Goal: Task Accomplishment & Management: Manage account settings

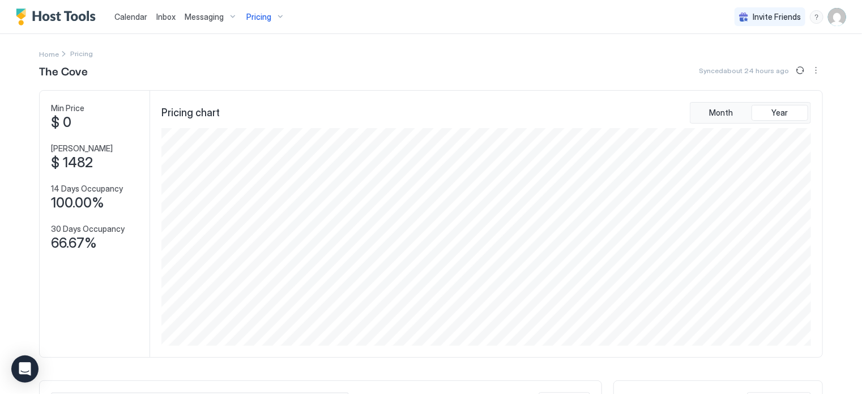
scroll to position [218, 653]
click at [134, 17] on span "Calendar" at bounding box center [130, 17] width 33 height 10
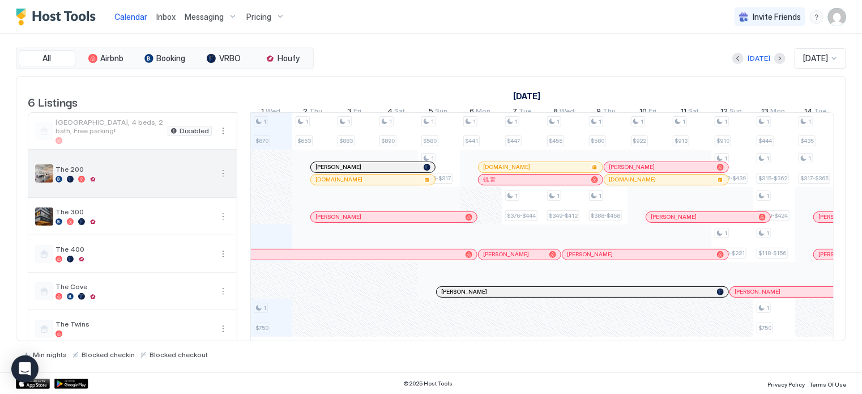
scroll to position [0, 629]
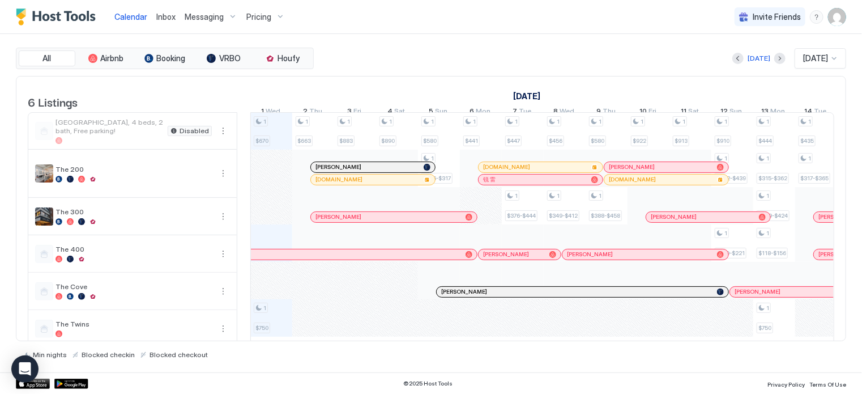
click at [324, 169] on div "[PERSON_NAME]" at bounding box center [373, 167] width 124 height 10
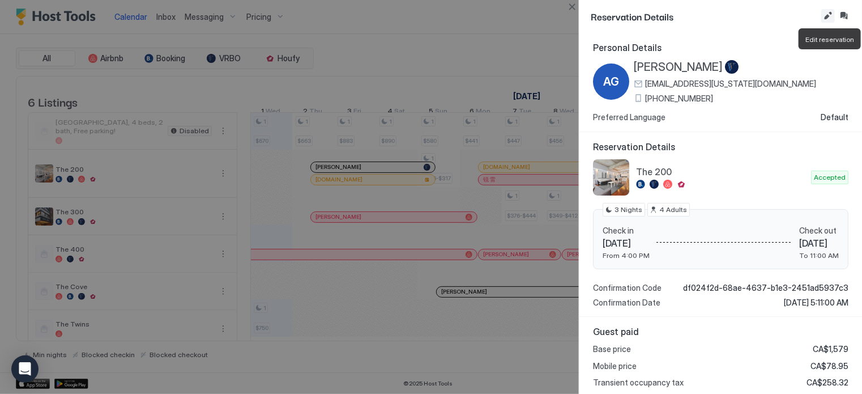
click at [829, 20] on button "Edit reservation" at bounding box center [829, 16] width 14 height 14
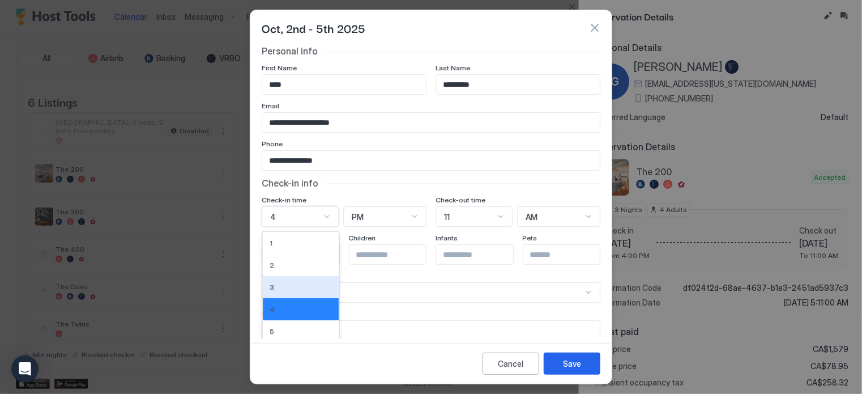
scroll to position [63, 0]
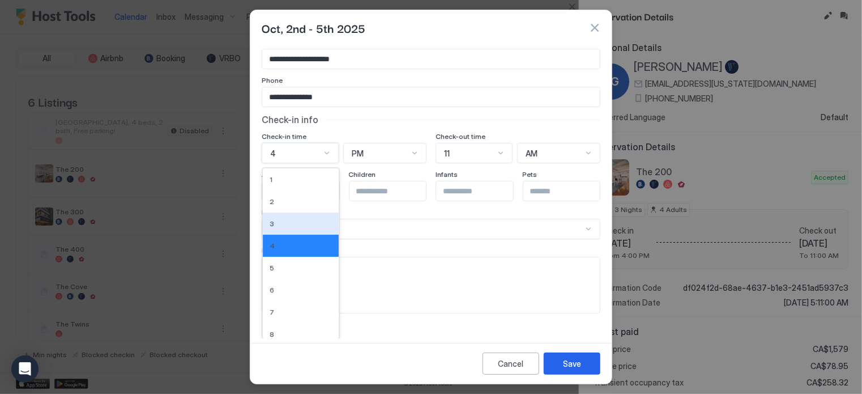
click at [309, 163] on div "12 results available. Use Up and Down to choose options, press Enter to select …" at bounding box center [300, 153] width 77 height 20
click at [295, 205] on div "2" at bounding box center [301, 201] width 62 height 8
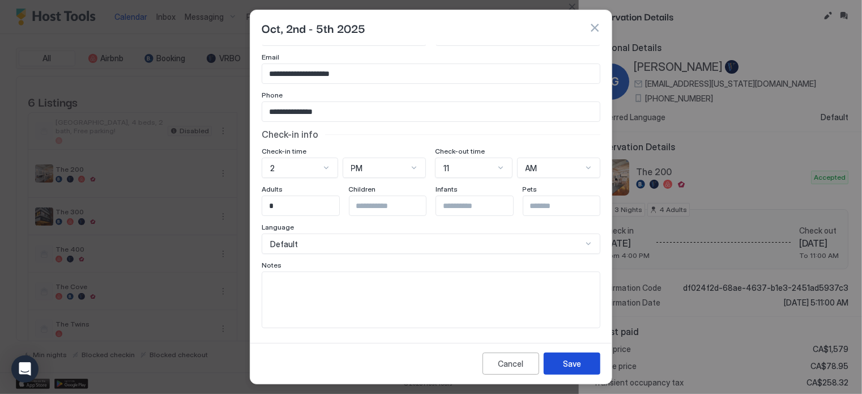
click at [569, 361] on div "Save" at bounding box center [572, 363] width 18 height 12
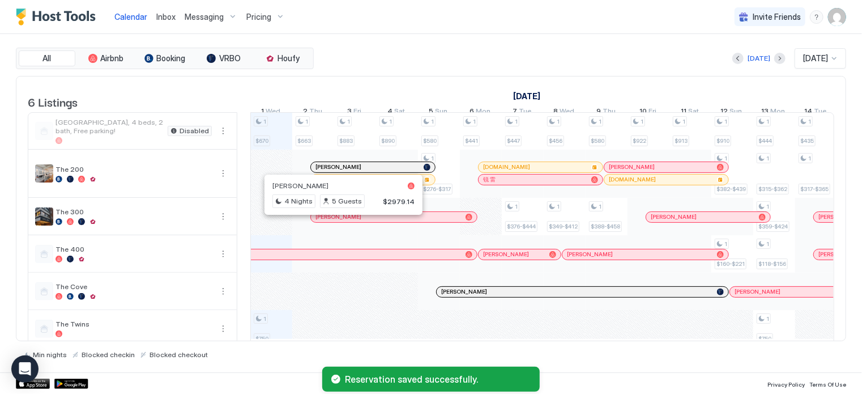
click at [338, 222] on div at bounding box center [338, 216] width 9 height 9
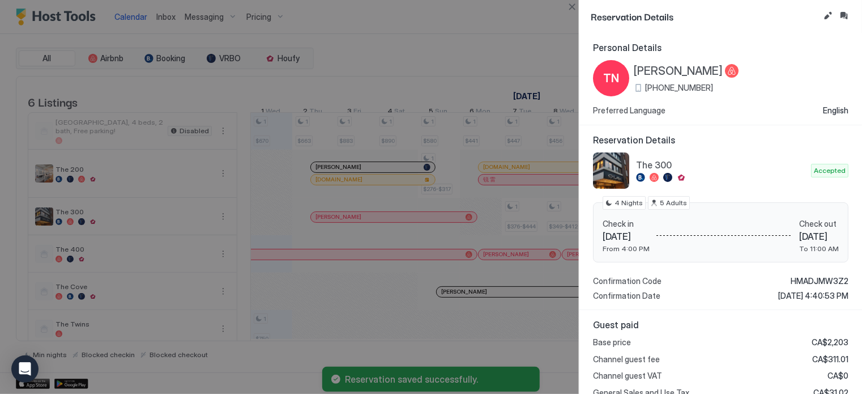
click at [823, 8] on div "Reservation Details" at bounding box center [721, 16] width 283 height 33
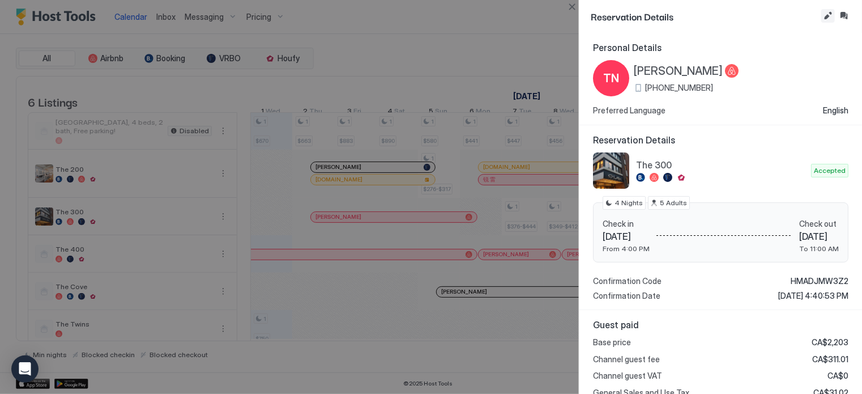
click at [827, 14] on button "Edit reservation" at bounding box center [829, 16] width 14 height 14
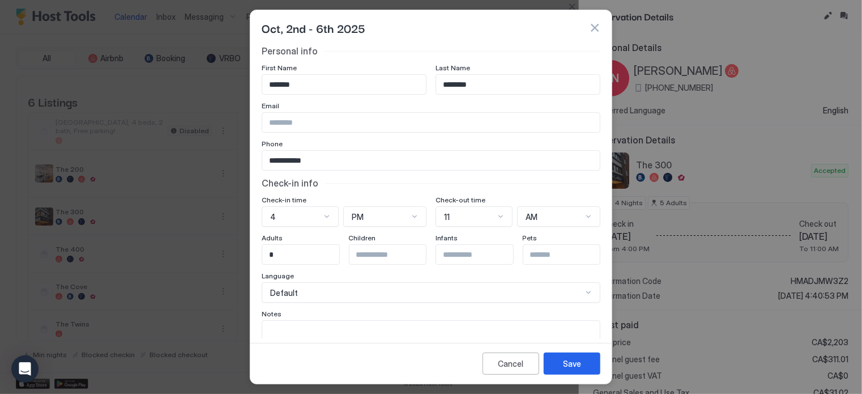
scroll to position [63, 0]
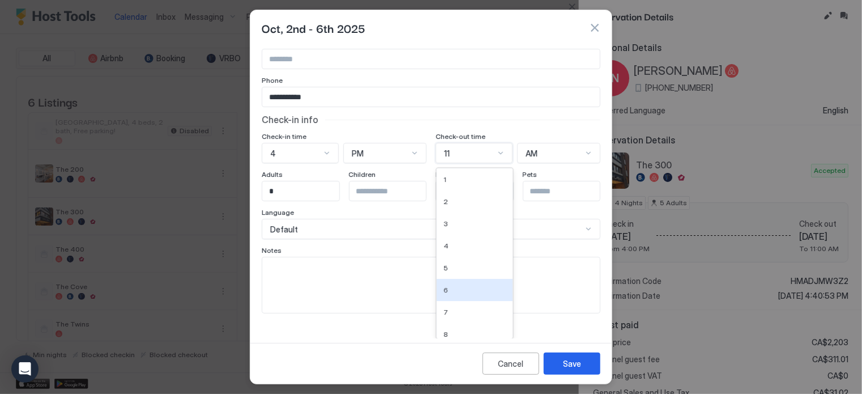
click at [478, 163] on div "12 results available. Use Up and Down to choose options, press Enter to select …" at bounding box center [474, 153] width 77 height 20
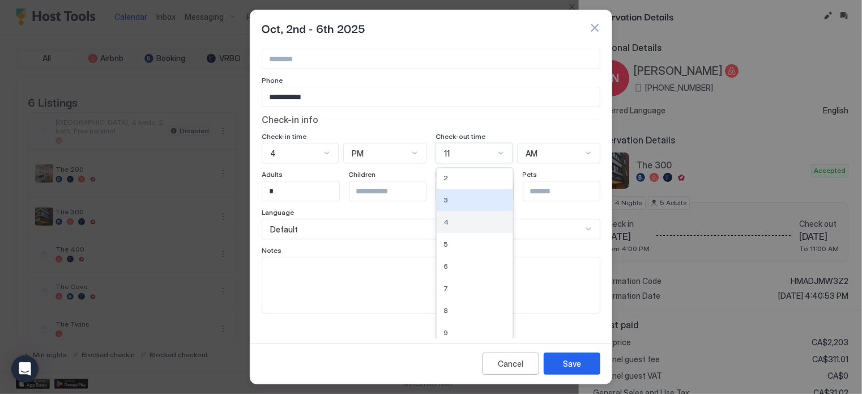
scroll to position [0, 0]
click at [457, 227] on div "3" at bounding box center [475, 223] width 62 height 8
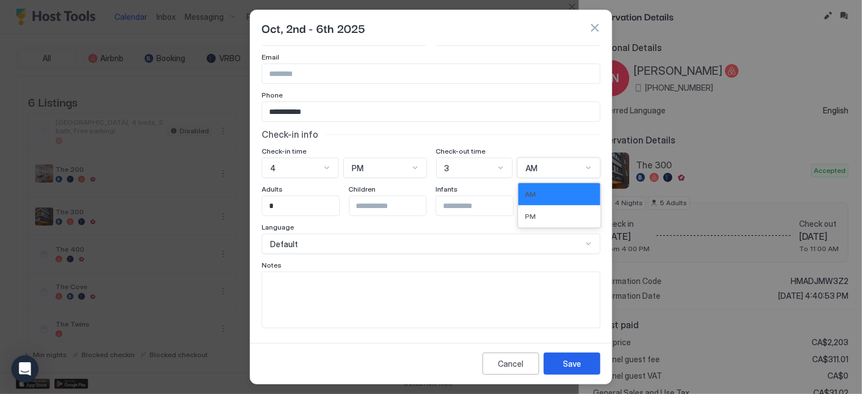
click at [545, 173] on div "AM" at bounding box center [558, 168] width 83 height 20
click at [533, 210] on div "PM" at bounding box center [559, 216] width 82 height 22
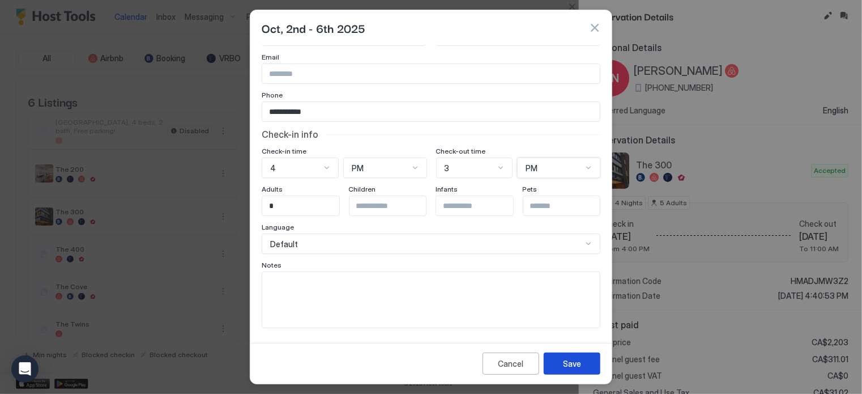
click at [569, 355] on button "Save" at bounding box center [572, 363] width 57 height 22
